Goal: Task Accomplishment & Management: Use online tool/utility

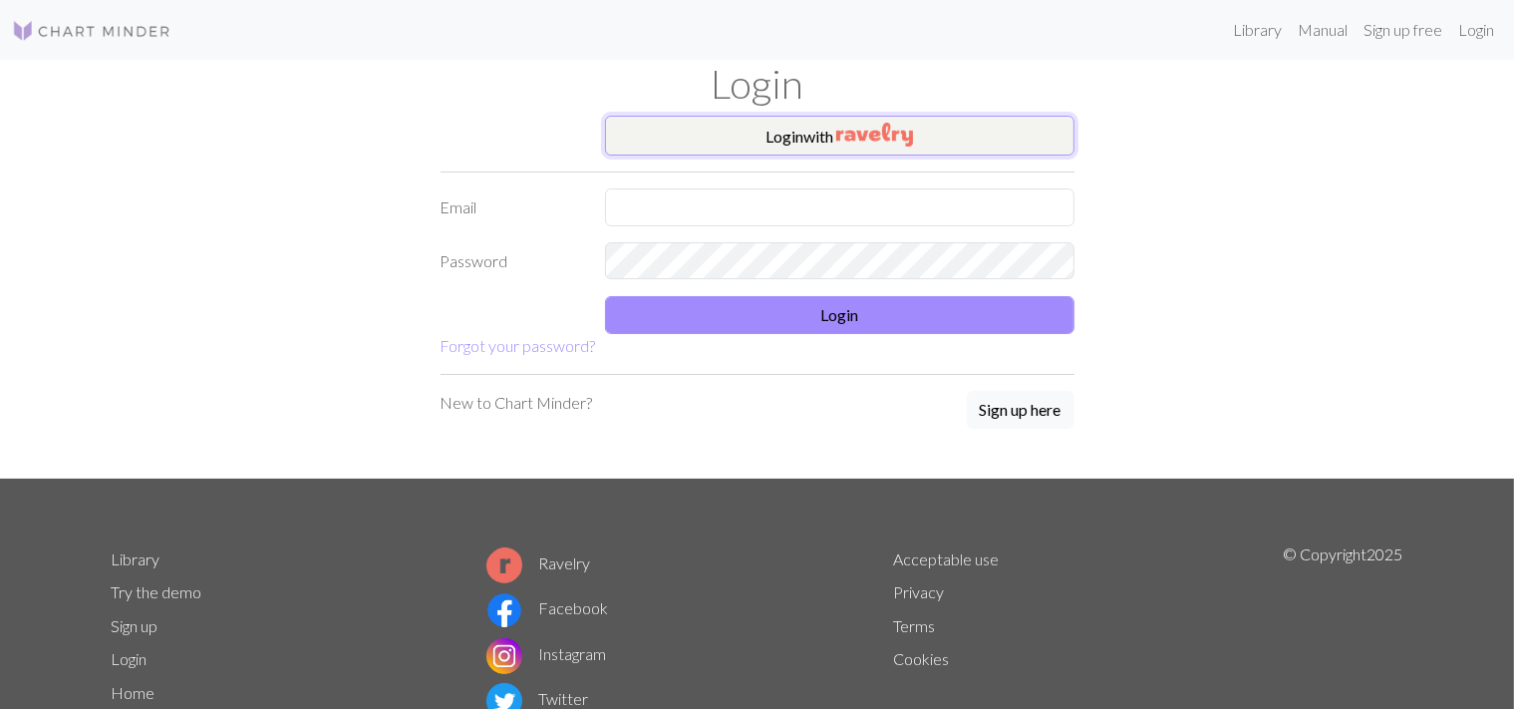
click at [869, 132] on img "button" at bounding box center [874, 135] width 77 height 24
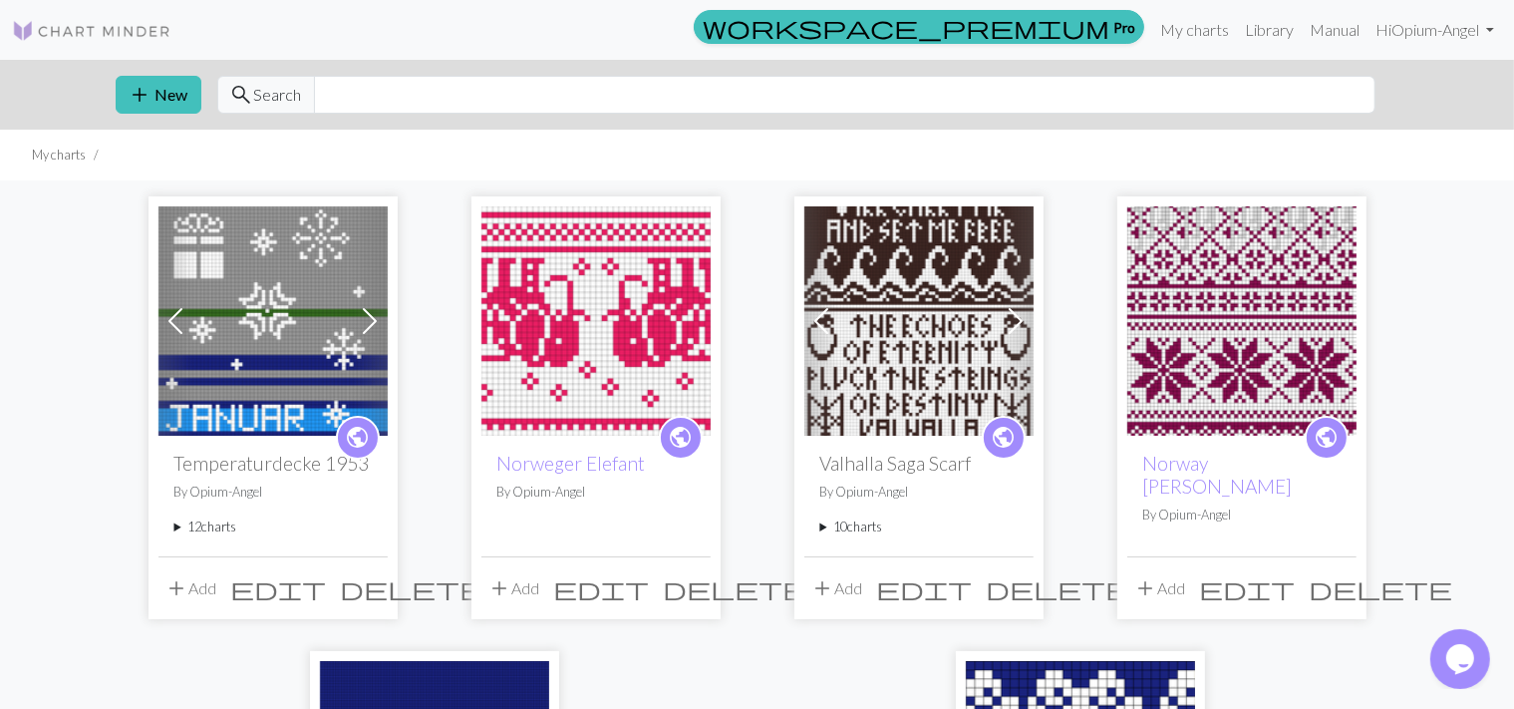
click at [823, 528] on summary "10 charts" at bounding box center [918, 526] width 197 height 19
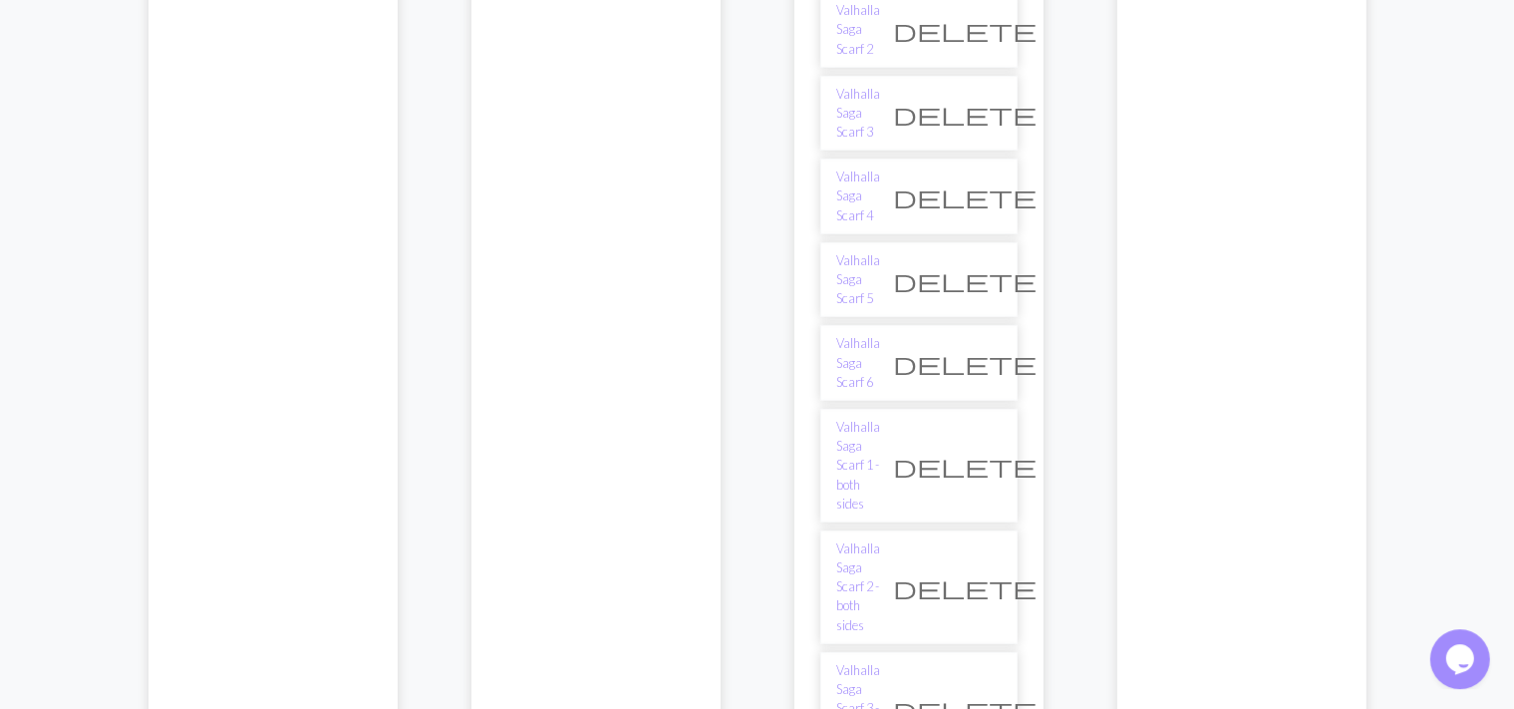
scroll to position [637, 0]
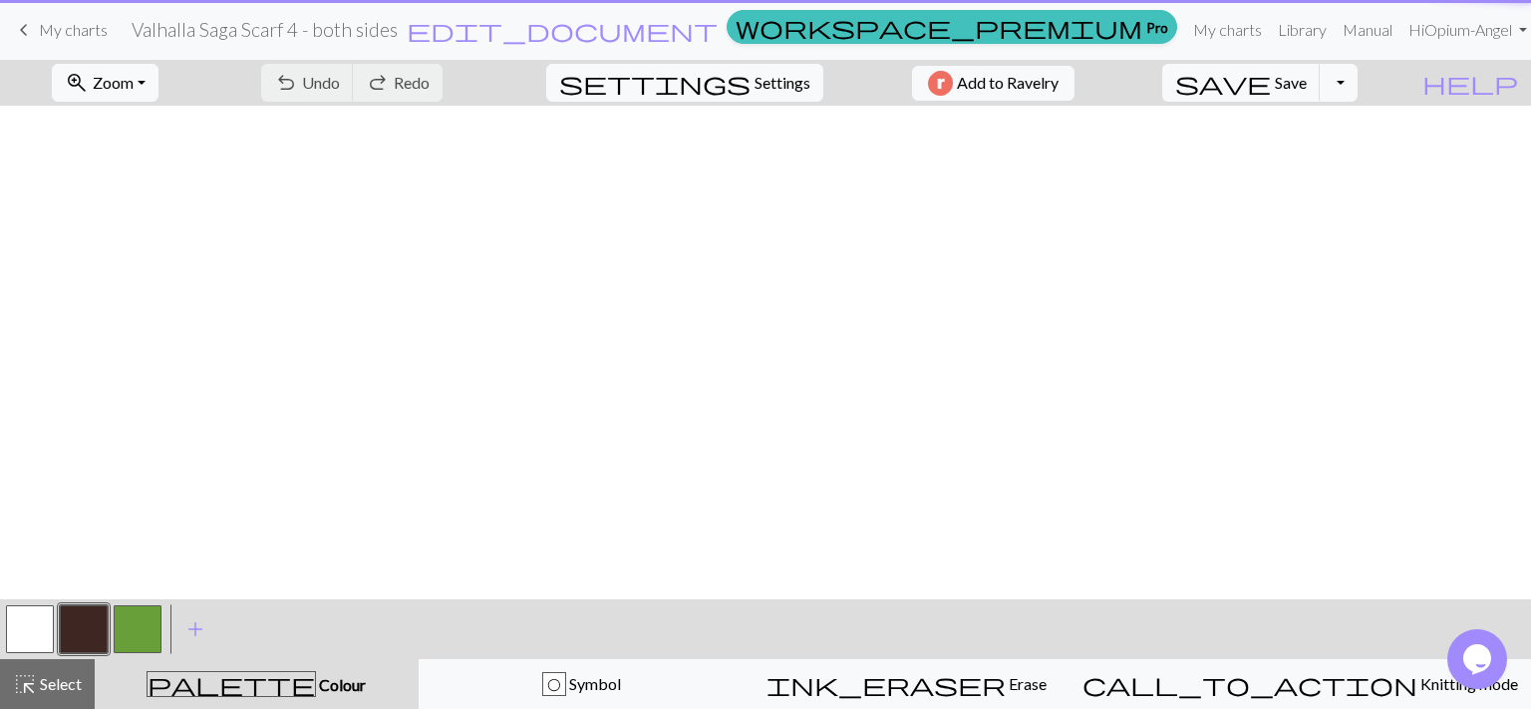
click at [878, 516] on div at bounding box center [765, 352] width 1531 height 493
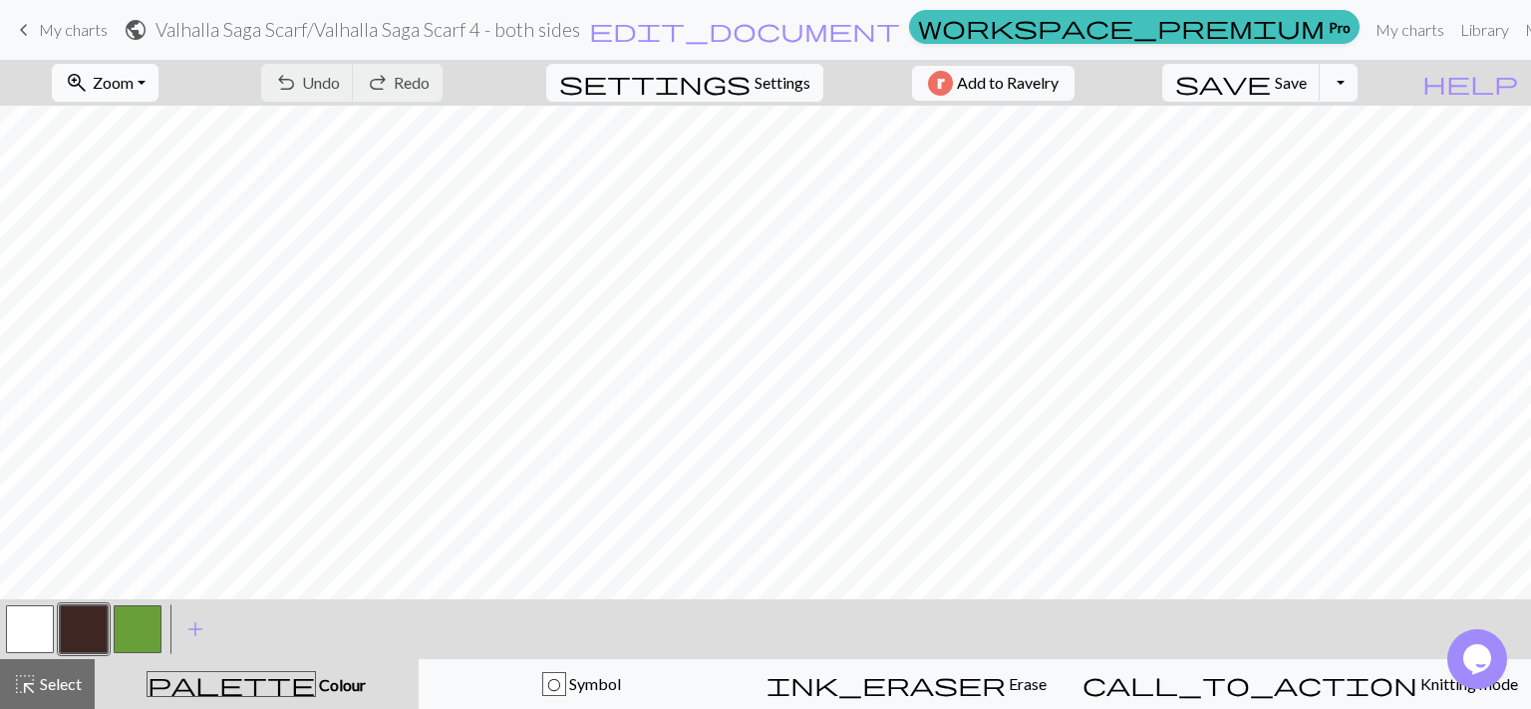
click at [134, 78] on span "Zoom" at bounding box center [113, 82] width 41 height 19
click at [127, 161] on button "Fit width" at bounding box center [131, 159] width 157 height 32
